Goal: Transaction & Acquisition: Obtain resource

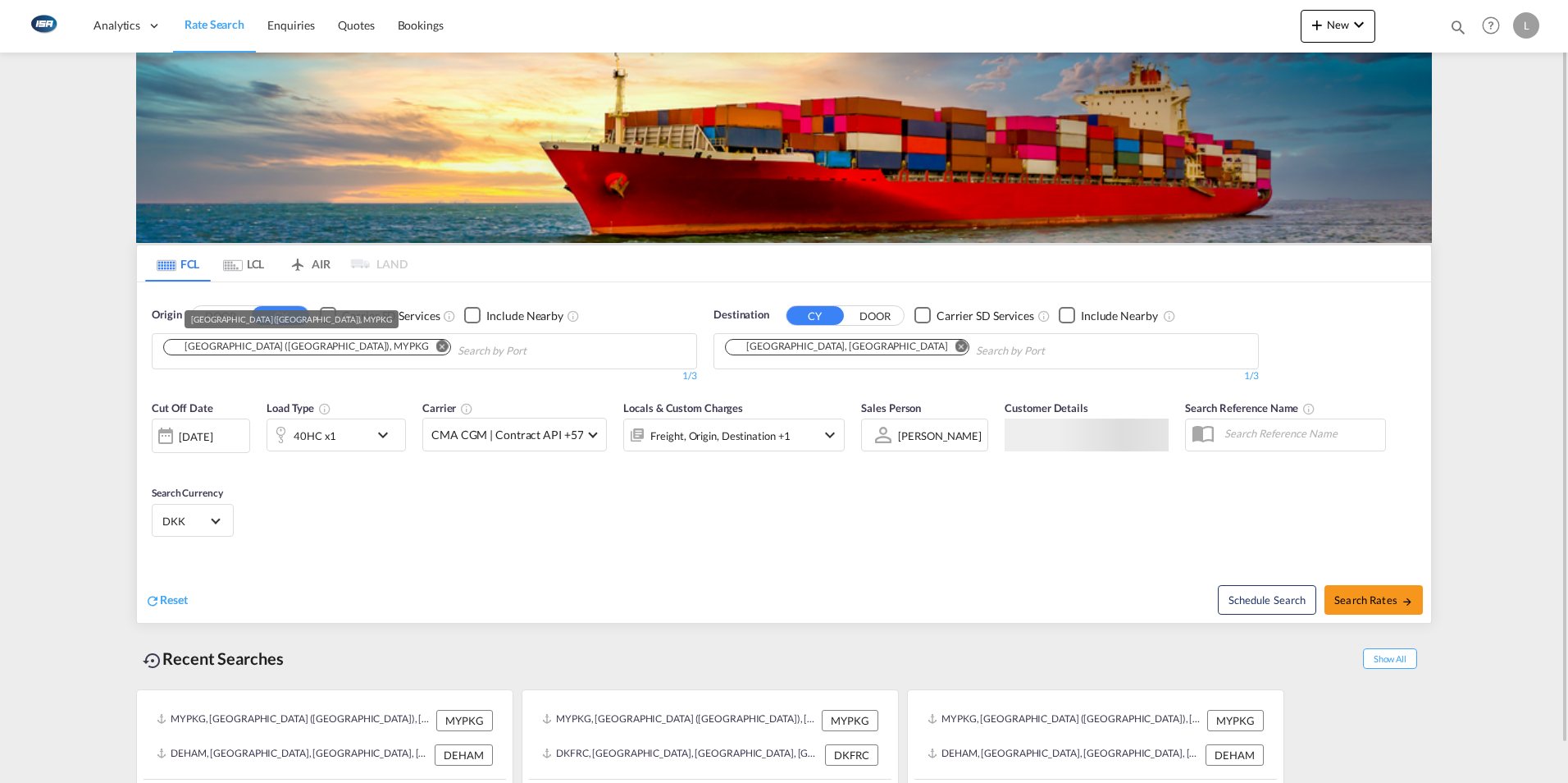
click at [198, 348] on div "[GEOGRAPHIC_DATA] ([GEOGRAPHIC_DATA]), MYPKG" at bounding box center [299, 347] width 260 height 14
click at [436, 351] on md-icon "Remove" at bounding box center [442, 346] width 13 height 13
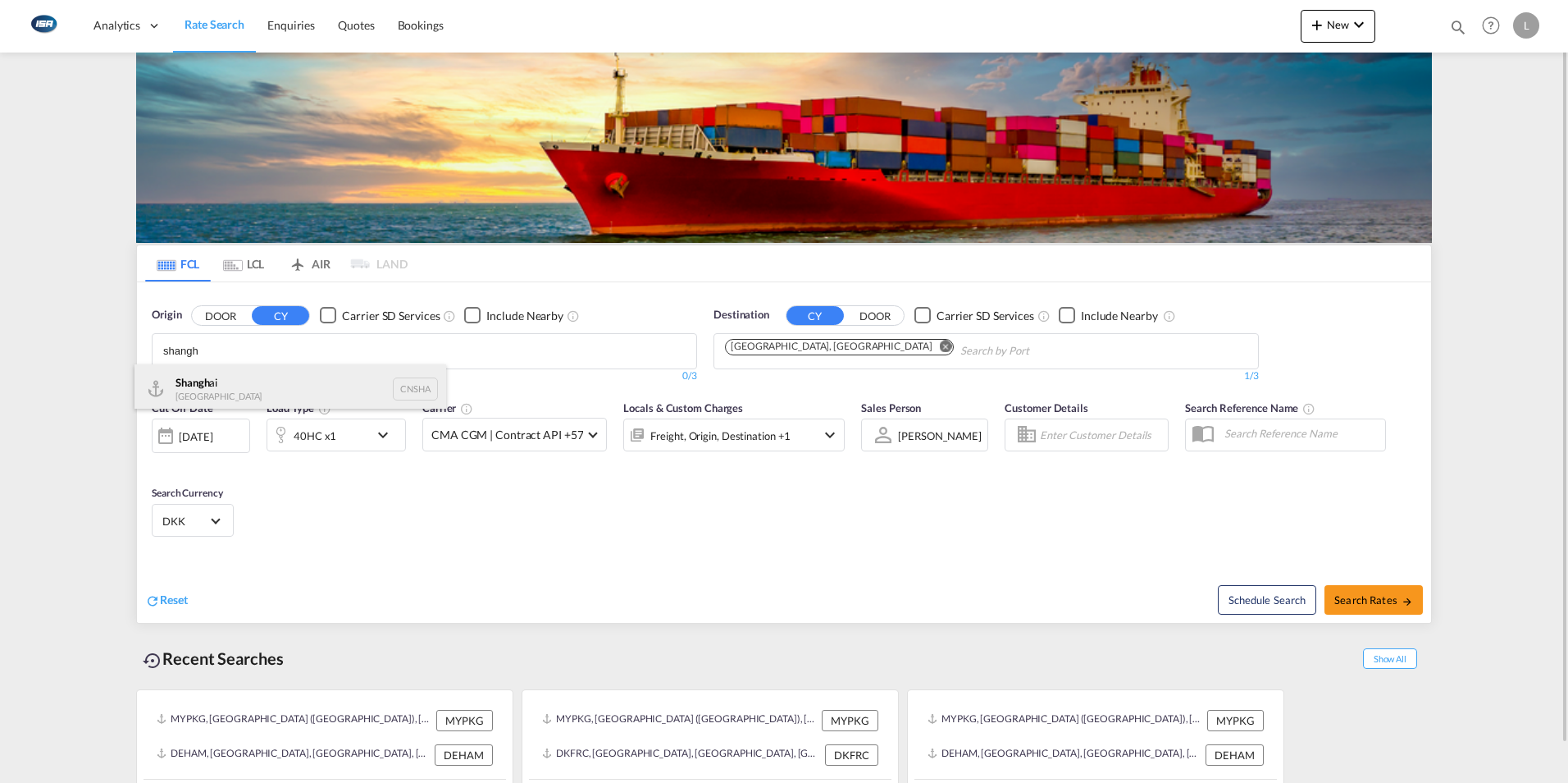
type input "shangh"
click at [207, 389] on div "Shangh ai China CNSHA" at bounding box center [290, 389] width 312 height 49
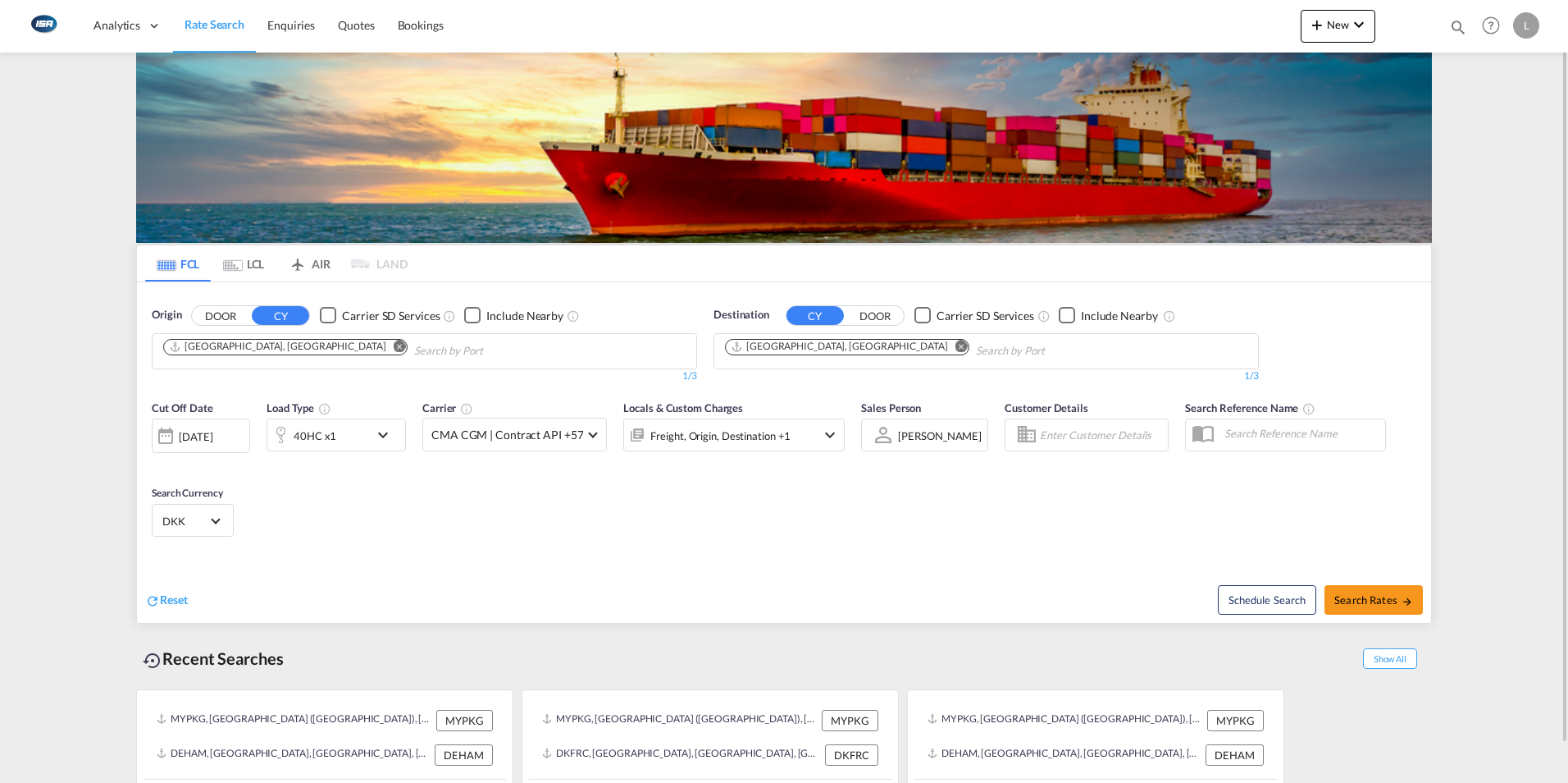
click at [955, 345] on md-icon "Remove" at bounding box center [961, 346] width 13 height 13
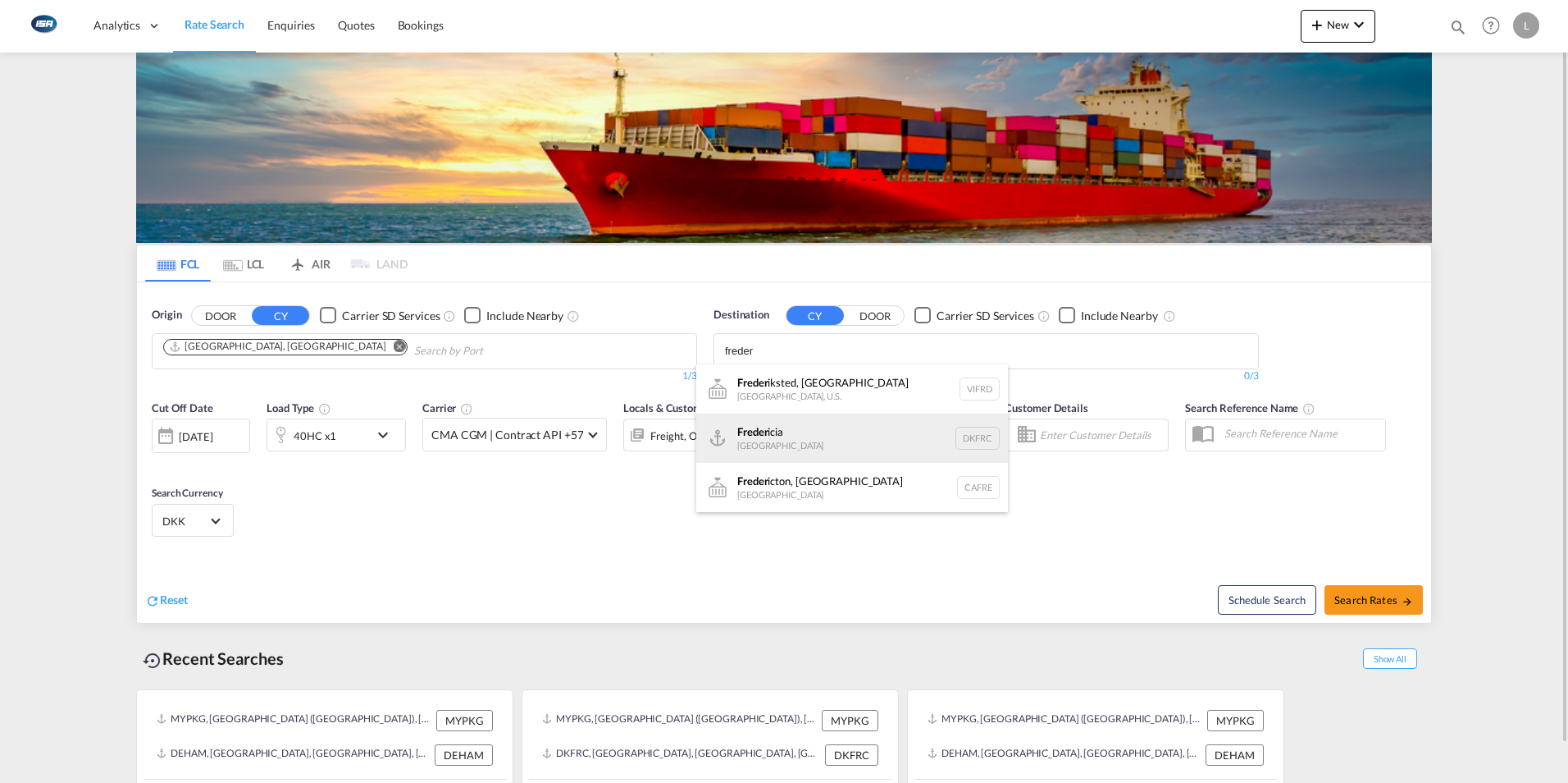
type input "freder"
click at [800, 439] on div "Freder icia [GEOGRAPHIC_DATA] DKFRC" at bounding box center [852, 438] width 312 height 49
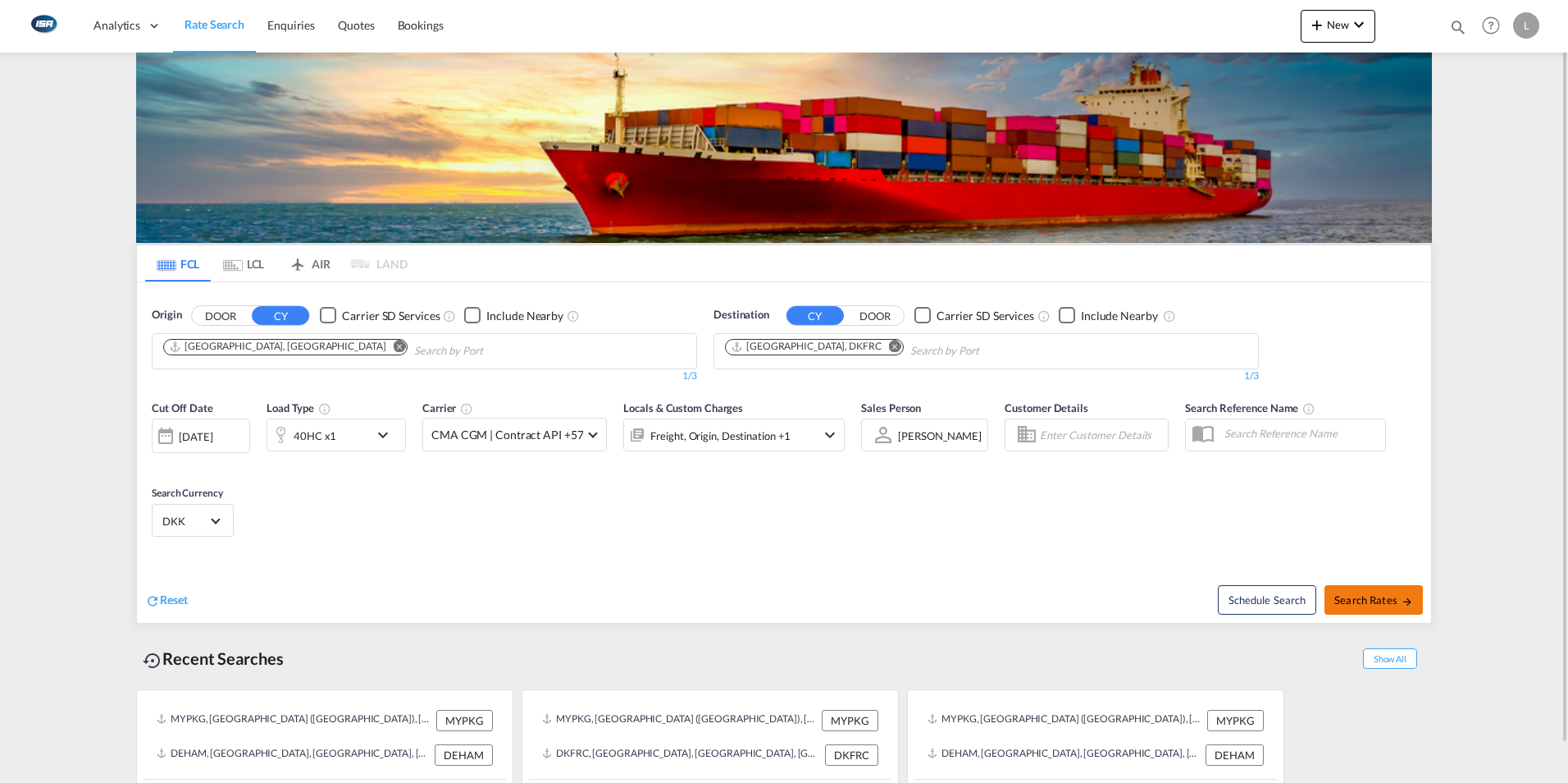
click at [1396, 605] on span "Search Rates" at bounding box center [1374, 600] width 79 height 14
type input "CNSHA to DKFRC / [DATE]"
